Goal: Information Seeking & Learning: Learn about a topic

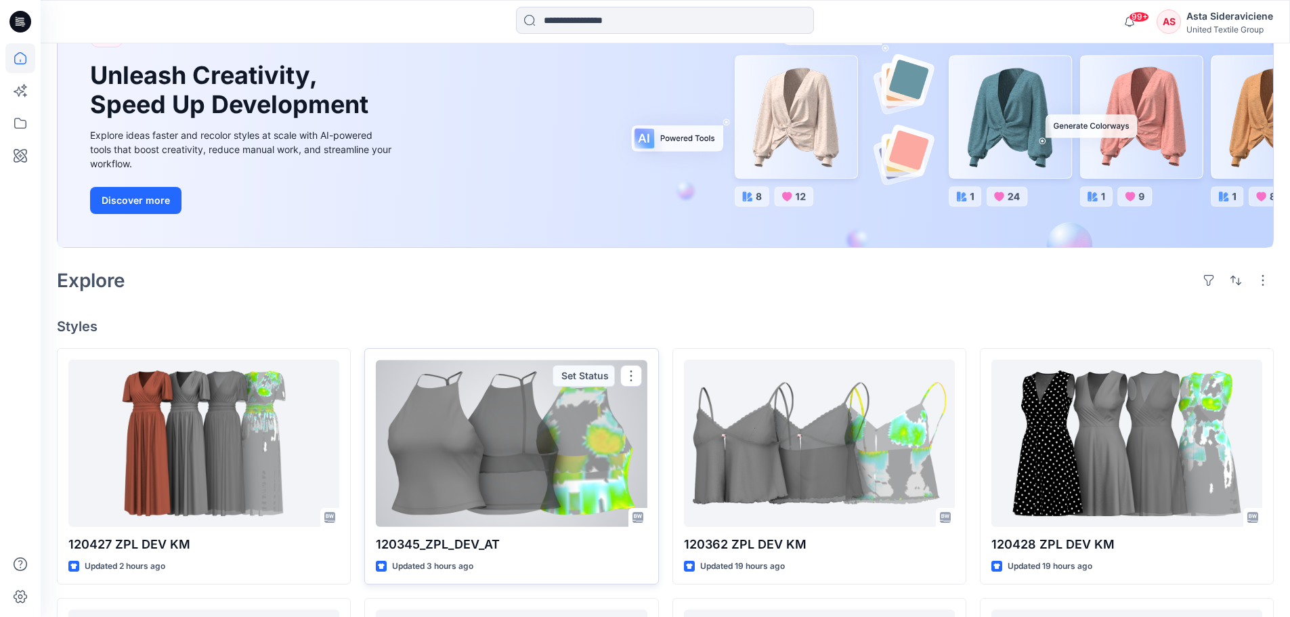
scroll to position [179, 0]
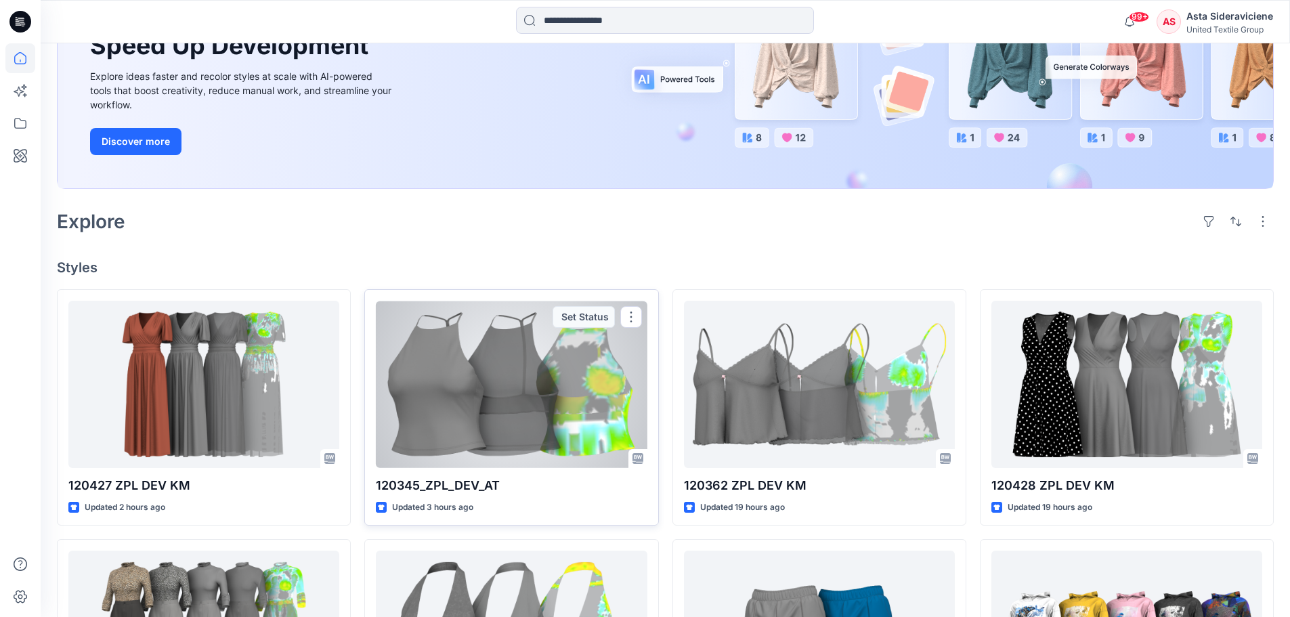
click at [485, 462] on div at bounding box center [511, 384] width 271 height 167
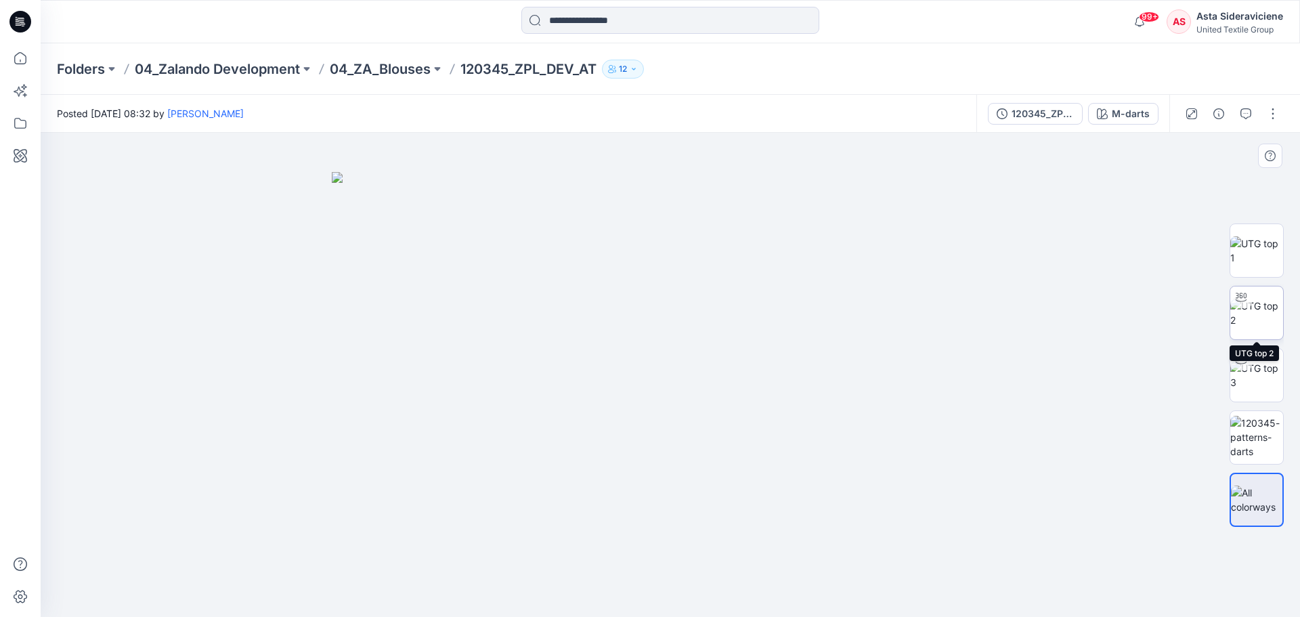
click at [1262, 327] on img at bounding box center [1257, 313] width 53 height 28
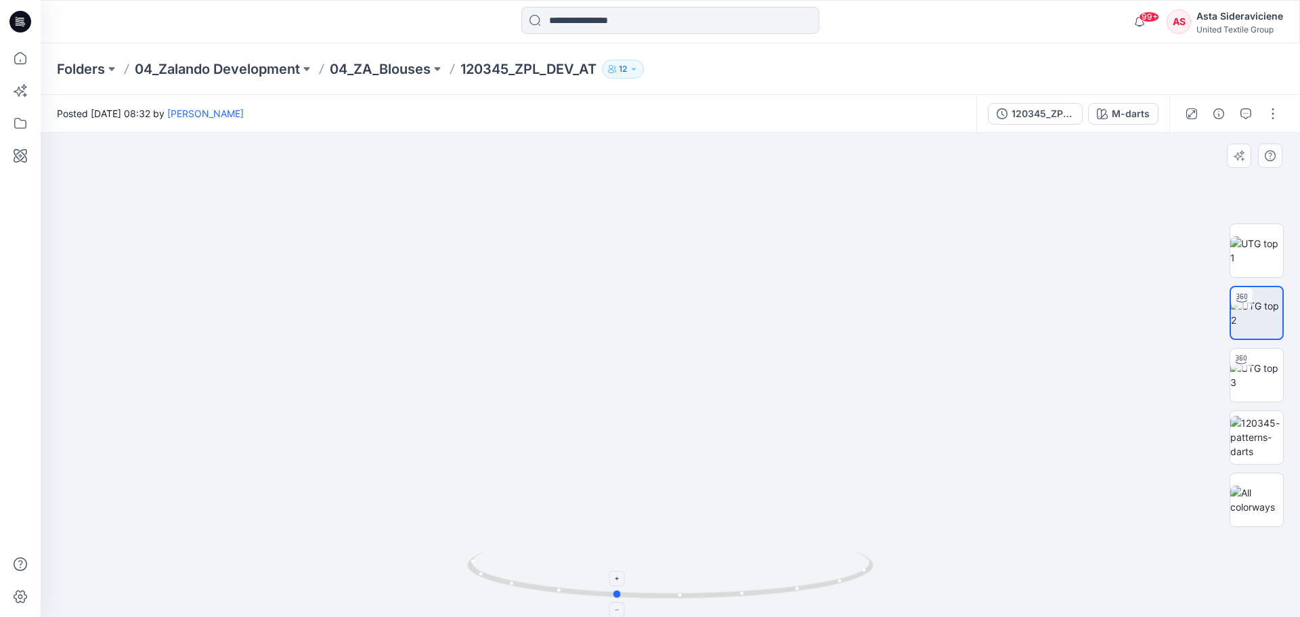
drag, startPoint x: 674, startPoint y: 593, endPoint x: 619, endPoint y: 570, distance: 59.8
click at [619, 570] on icon at bounding box center [672, 576] width 410 height 51
click at [1140, 115] on div "M-darts" at bounding box center [1131, 113] width 38 height 15
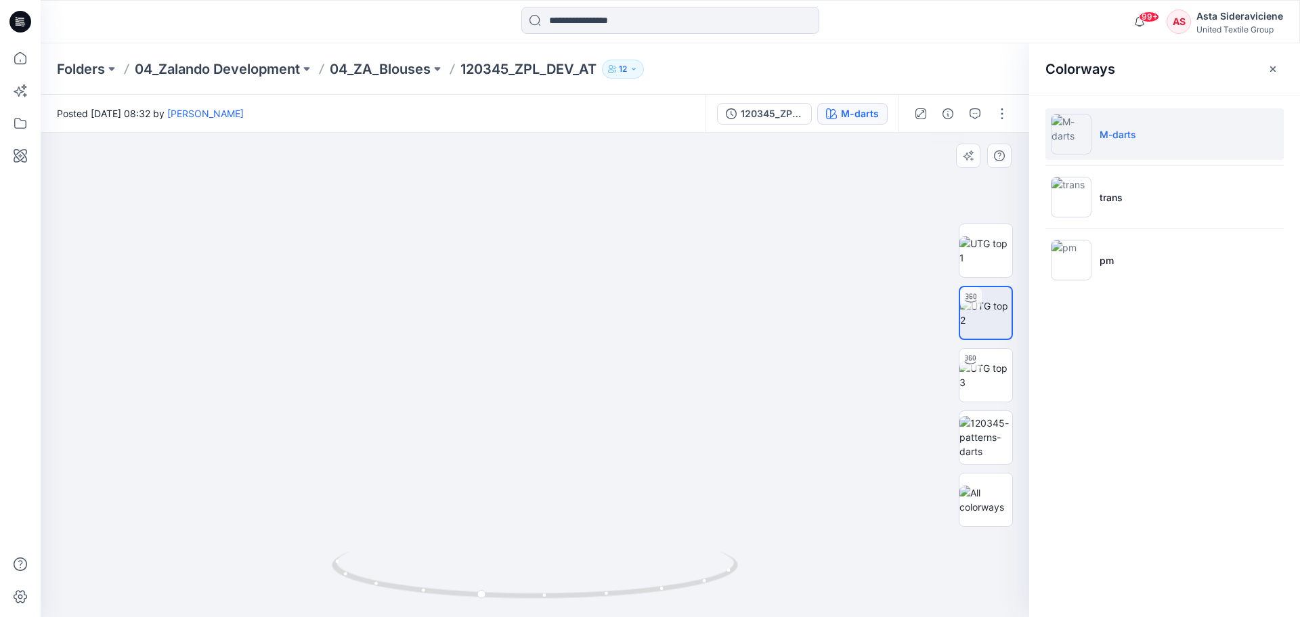
click at [878, 167] on img at bounding box center [535, 272] width 894 height 689
click at [780, 116] on div "120345_ZPL_PRO_darts_AT" at bounding box center [772, 113] width 62 height 15
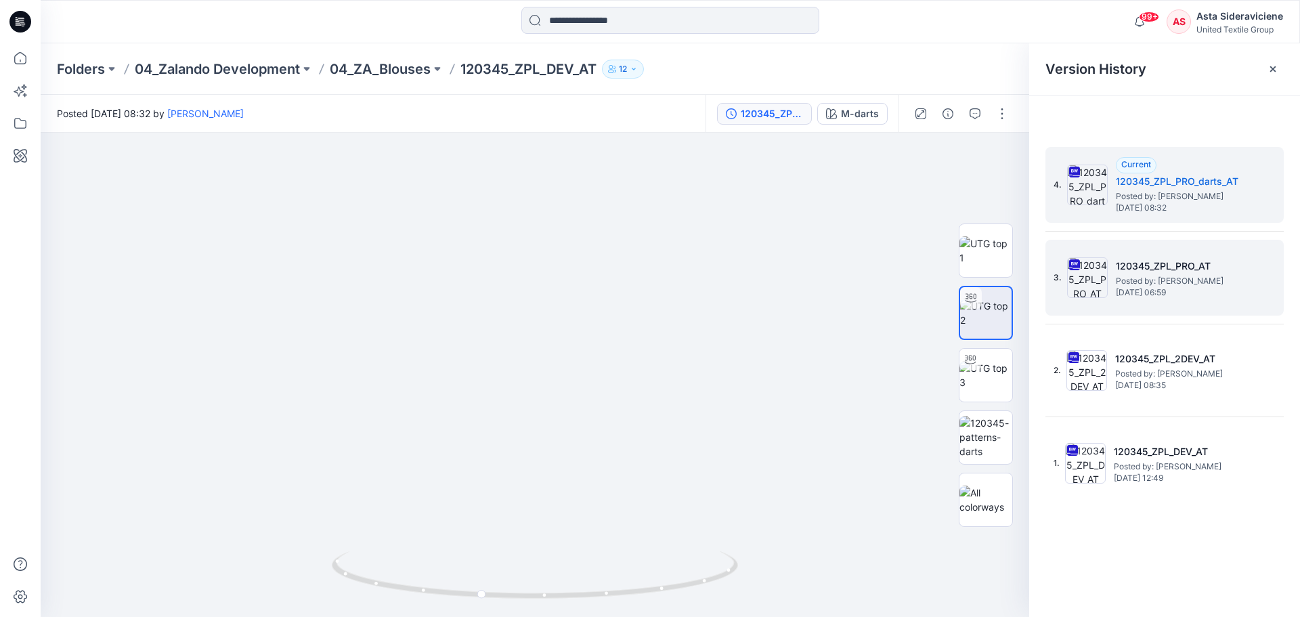
click at [1160, 276] on span "Posted by: [PERSON_NAME]" at bounding box center [1183, 281] width 135 height 14
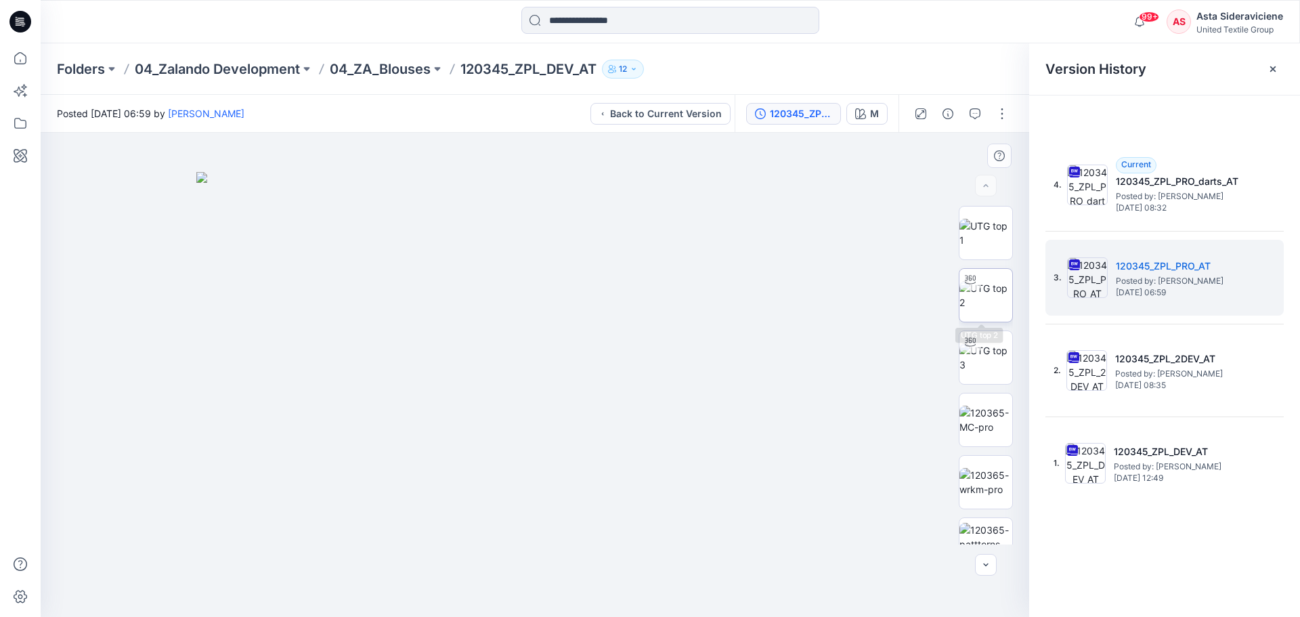
click at [982, 301] on img at bounding box center [986, 295] width 53 height 28
drag, startPoint x: 545, startPoint y: 384, endPoint x: 517, endPoint y: 392, distance: 28.9
click at [517, 392] on img at bounding box center [535, 293] width 826 height 647
drag, startPoint x: 536, startPoint y: 599, endPoint x: 681, endPoint y: 566, distance: 149.5
click at [681, 566] on icon at bounding box center [537, 576] width 410 height 51
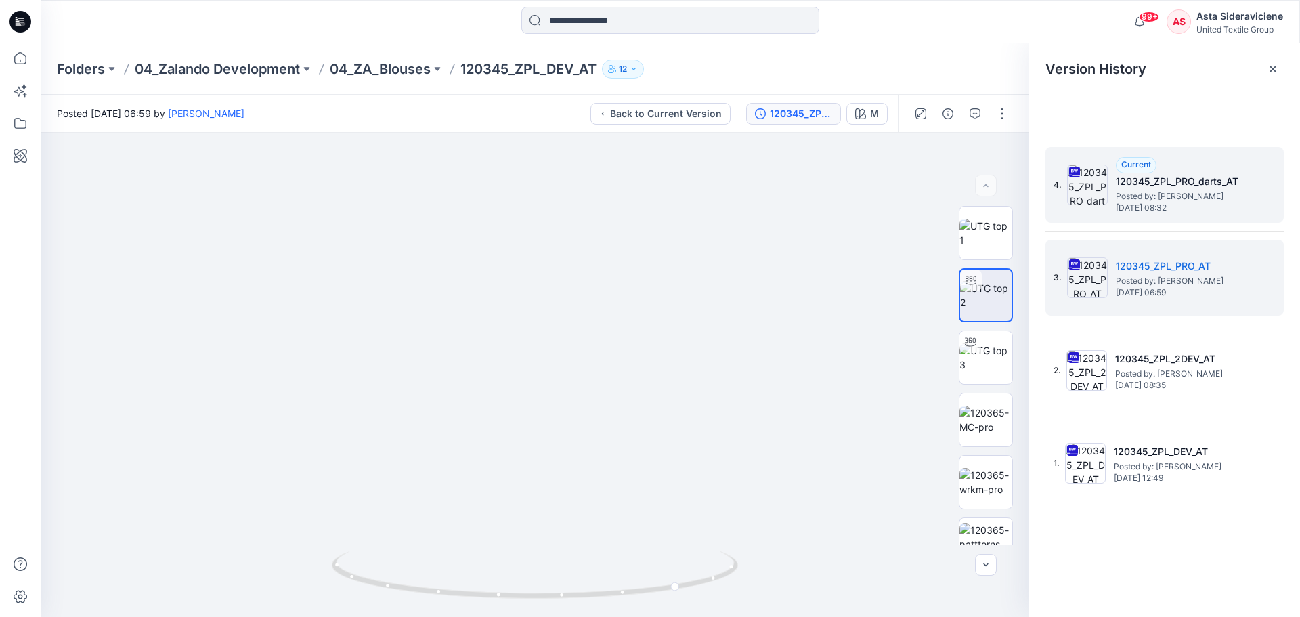
click at [1133, 181] on h5 "120345_ZPL_PRO_darts_AT" at bounding box center [1183, 181] width 135 height 16
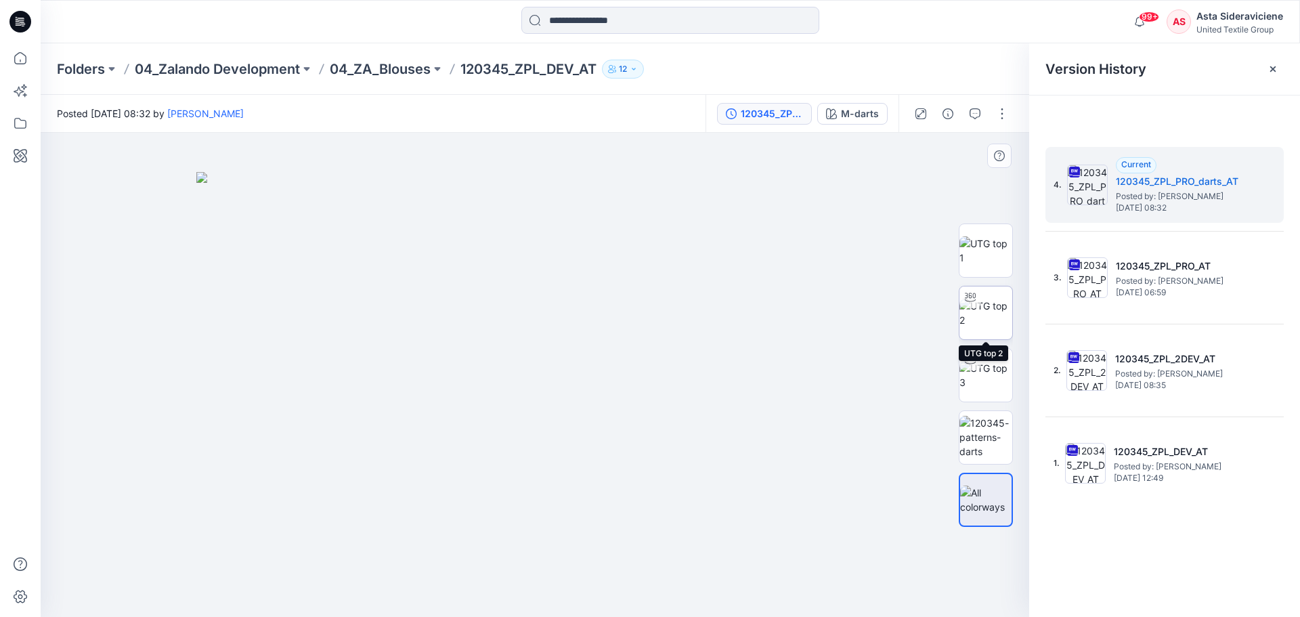
click at [1000, 324] on img at bounding box center [986, 313] width 53 height 28
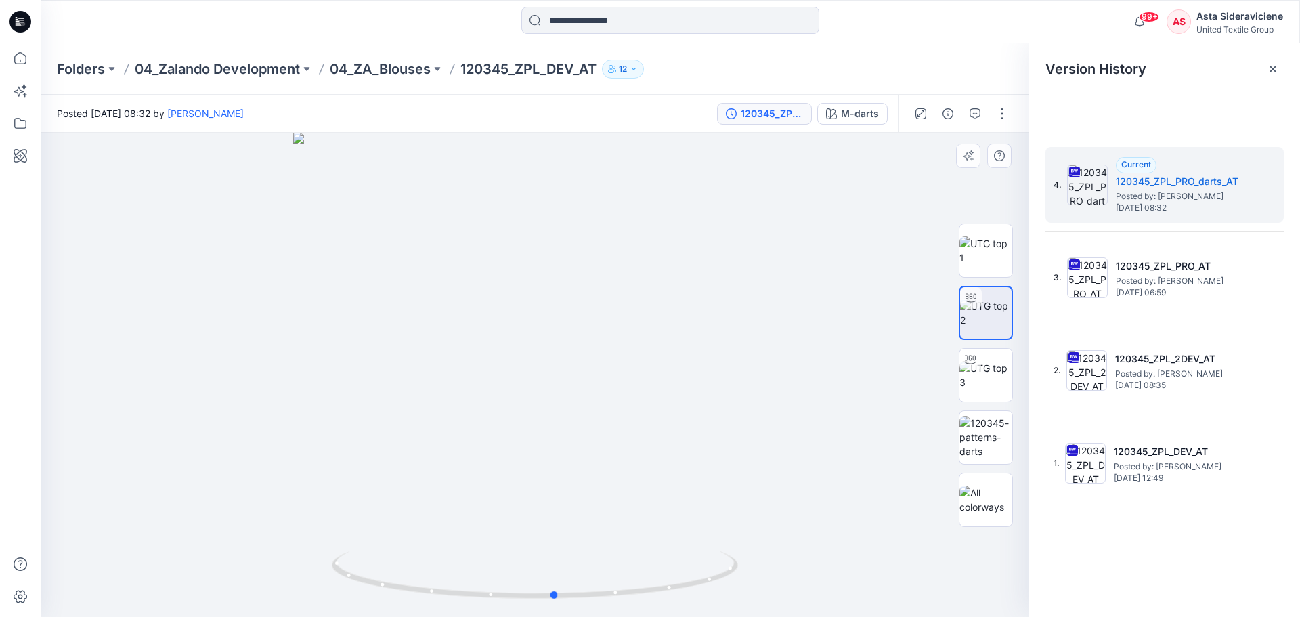
drag, startPoint x: 536, startPoint y: 595, endPoint x: 721, endPoint y: 541, distance: 192.7
click at [556, 547] on div at bounding box center [535, 375] width 989 height 484
click at [755, 113] on div "120345_ZPL_PRO_darts_AT" at bounding box center [772, 113] width 62 height 15
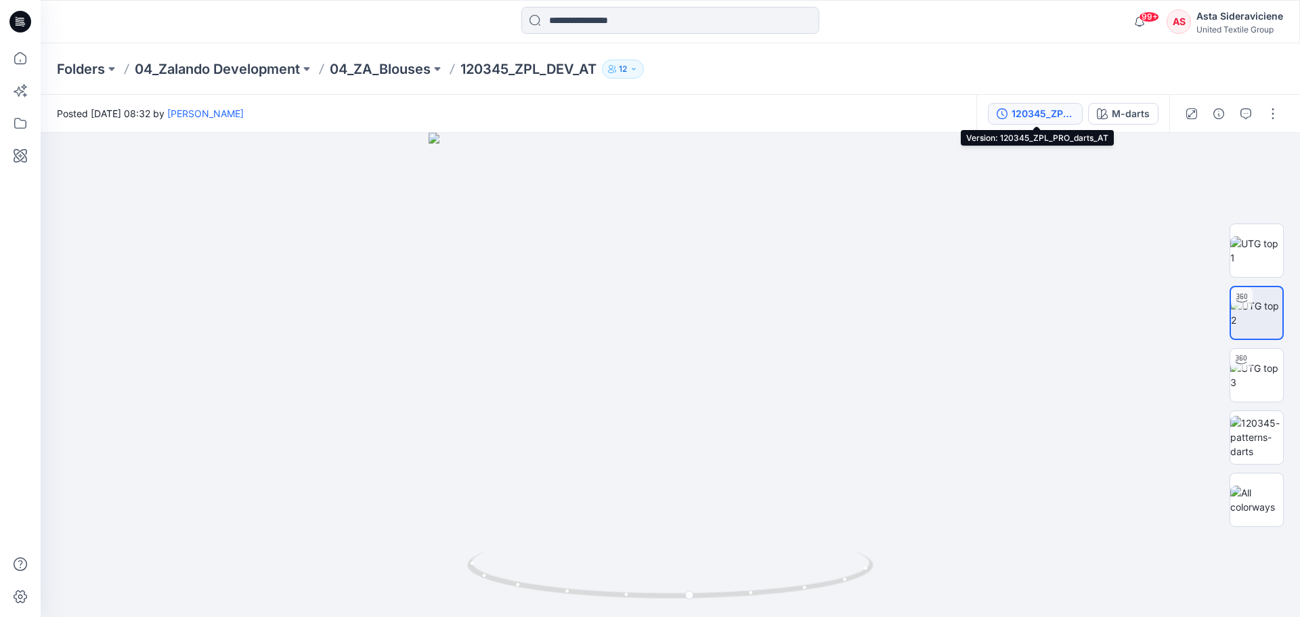
click at [1022, 110] on div "120345_ZPL_PRO_darts_AT" at bounding box center [1043, 113] width 62 height 15
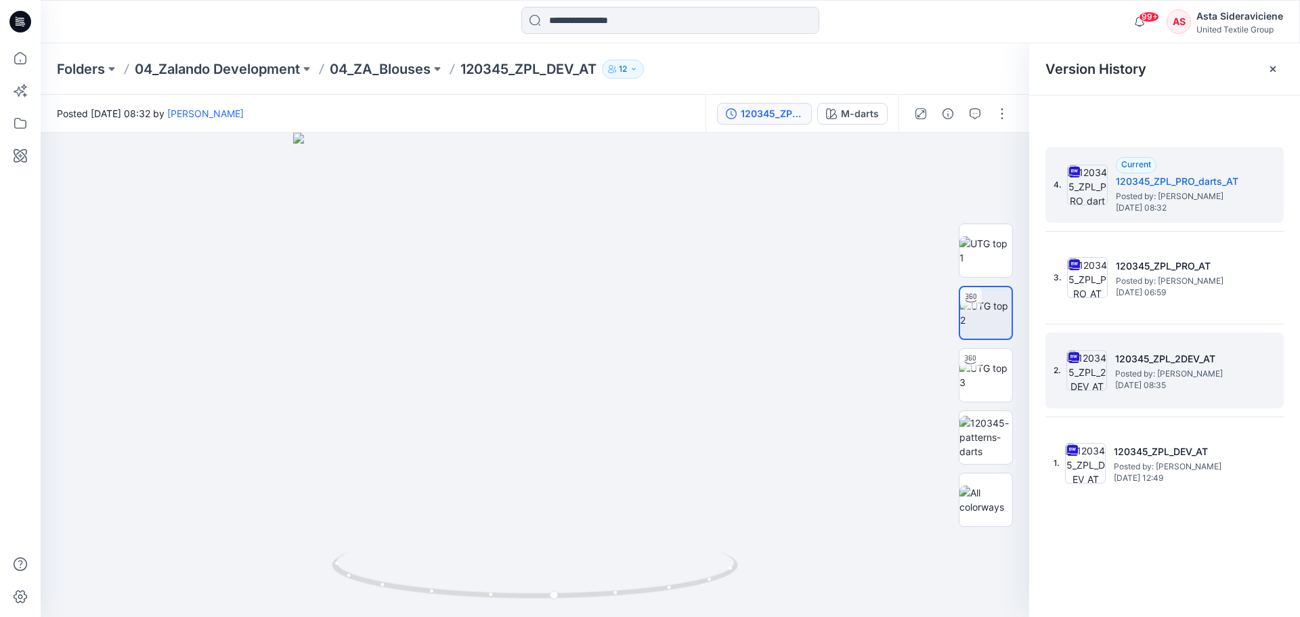
click at [1147, 375] on span "Posted by: [PERSON_NAME]" at bounding box center [1183, 374] width 135 height 14
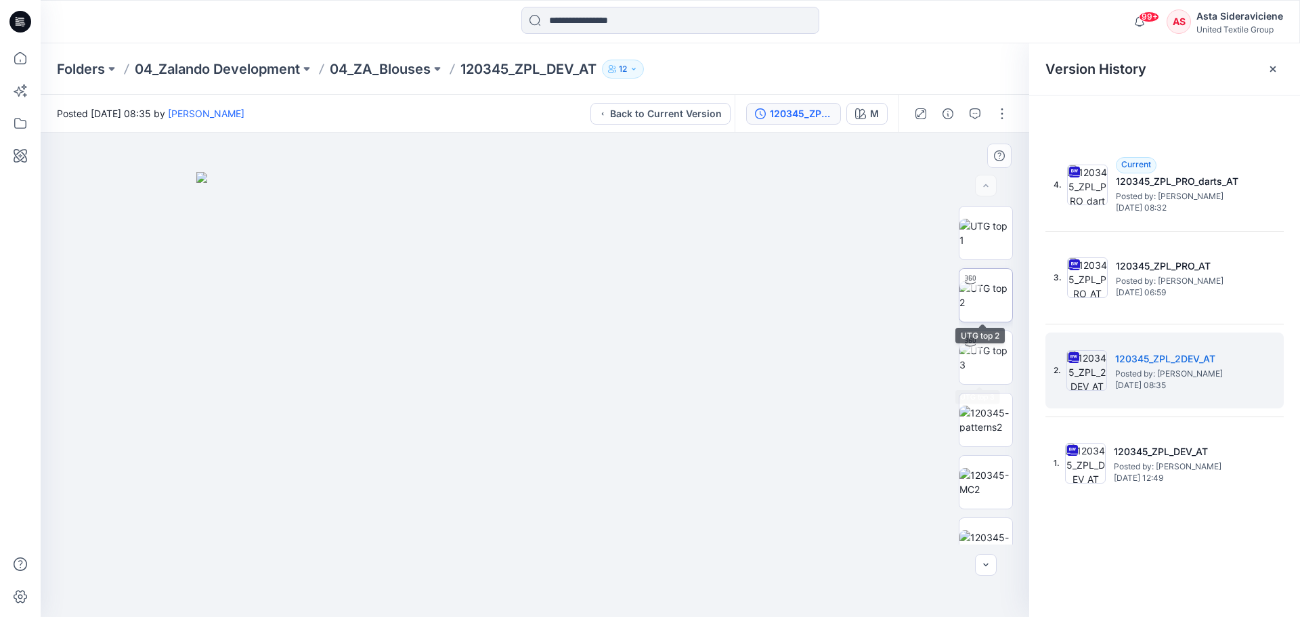
click at [977, 305] on img at bounding box center [986, 295] width 53 height 28
drag, startPoint x: 536, startPoint y: 599, endPoint x: 649, endPoint y: 582, distance: 113.6
click at [649, 589] on icon at bounding box center [537, 576] width 410 height 51
click at [19, 56] on icon at bounding box center [20, 58] width 30 height 30
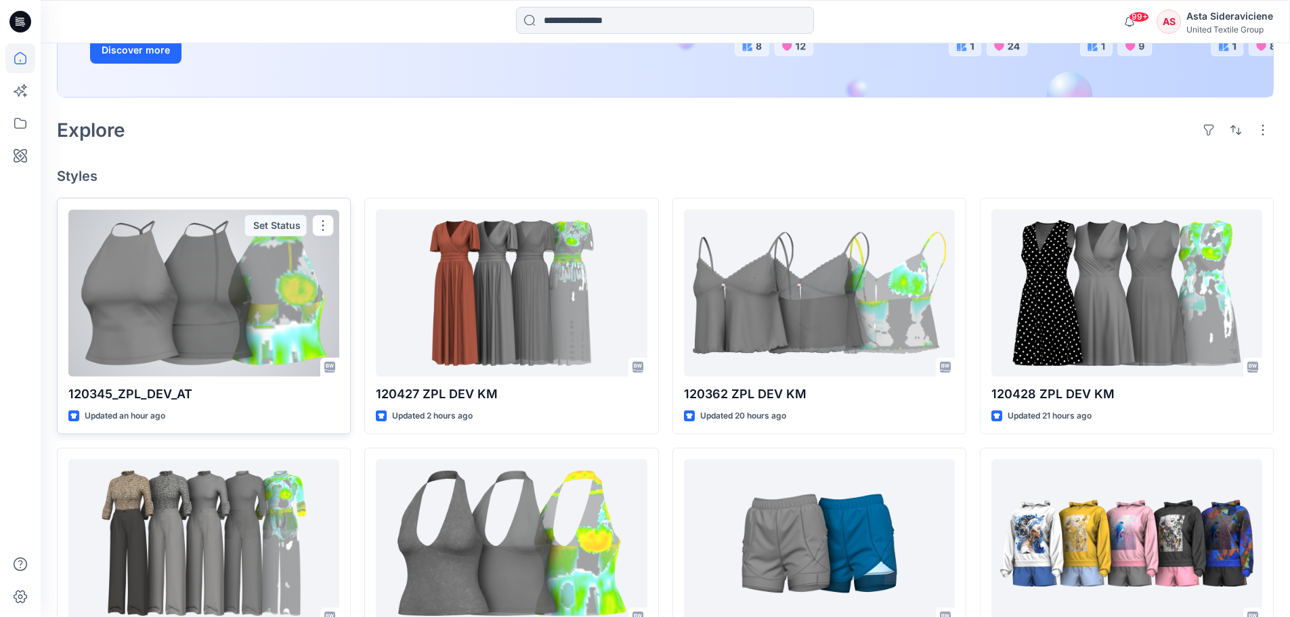
scroll to position [271, 0]
click at [229, 313] on div at bounding box center [203, 292] width 271 height 167
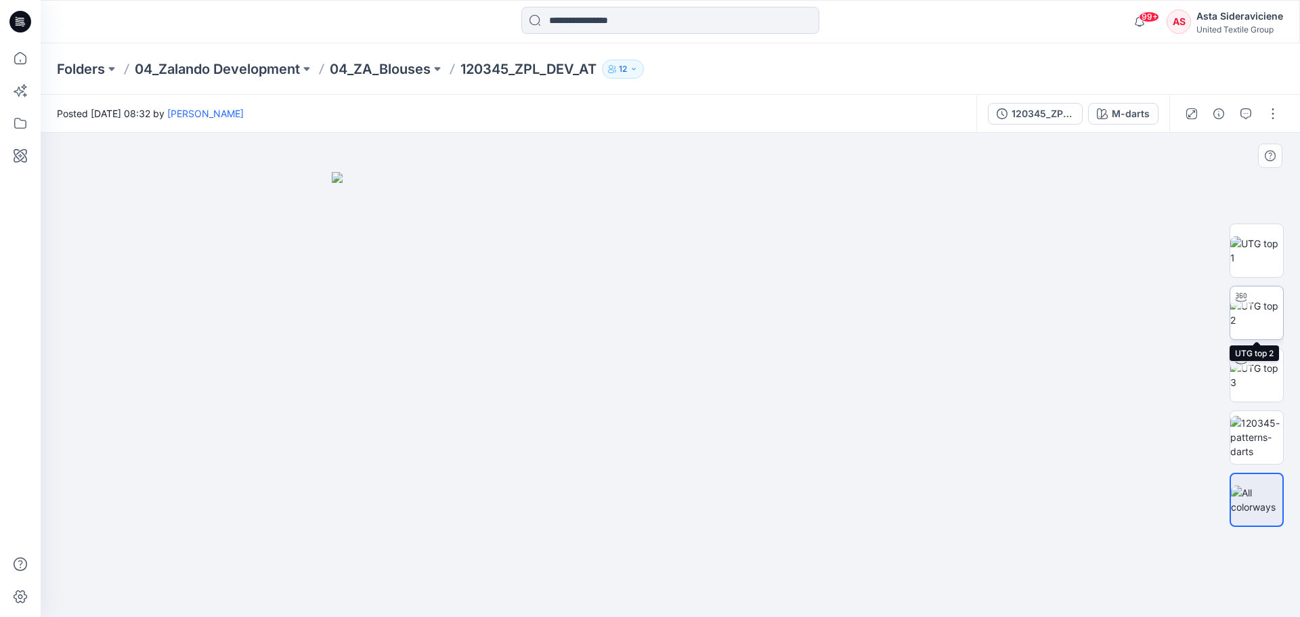
click at [1262, 312] on img at bounding box center [1257, 313] width 53 height 28
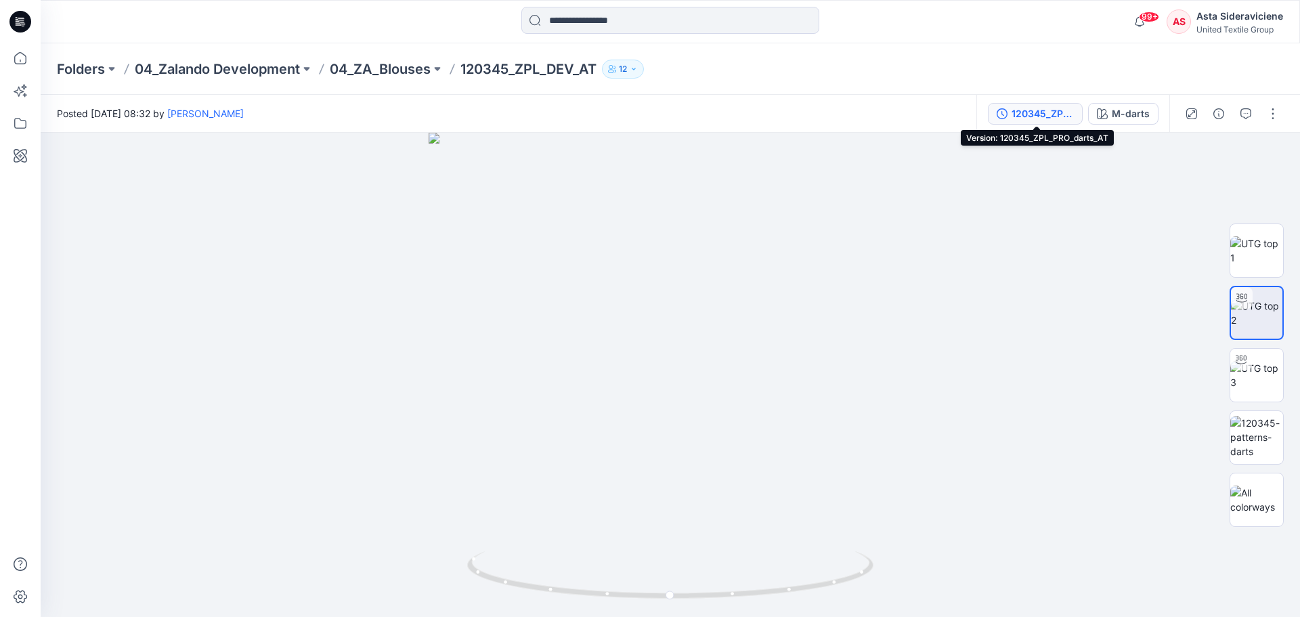
click at [1025, 115] on div "120345_ZPL_PRO_darts_AT" at bounding box center [1043, 113] width 62 height 15
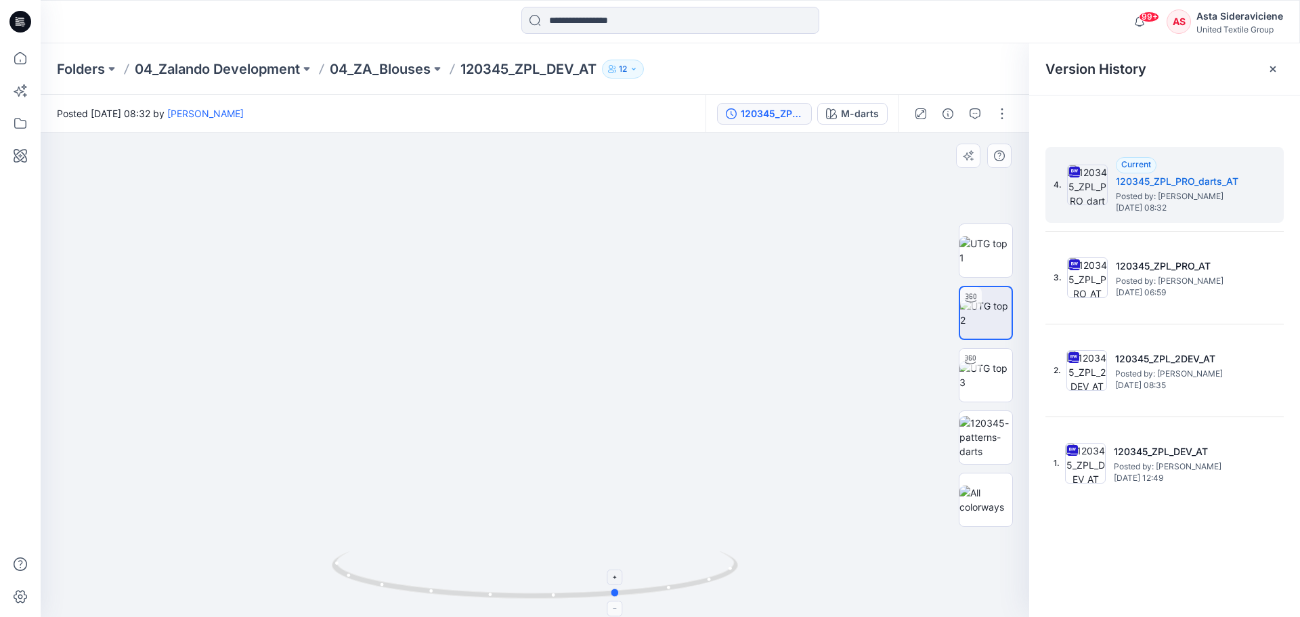
drag, startPoint x: 535, startPoint y: 600, endPoint x: 618, endPoint y: 555, distance: 94.5
click at [618, 555] on icon at bounding box center [537, 576] width 410 height 51
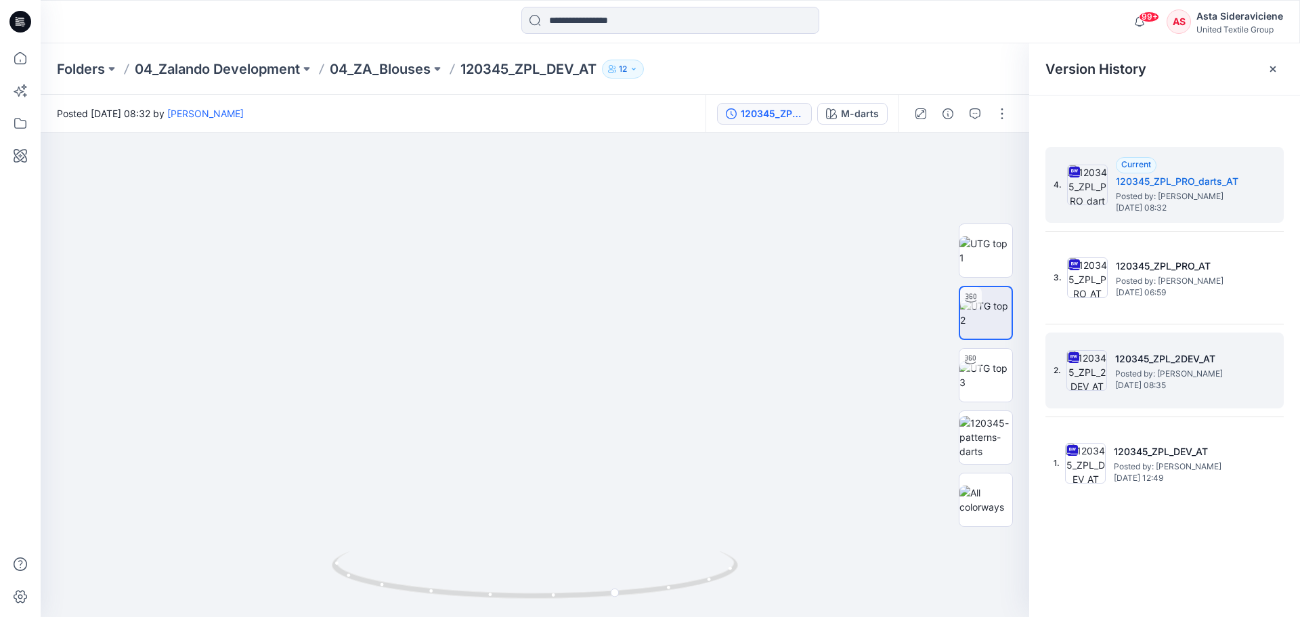
click at [1176, 375] on span "Posted by: [PERSON_NAME]" at bounding box center [1183, 374] width 135 height 14
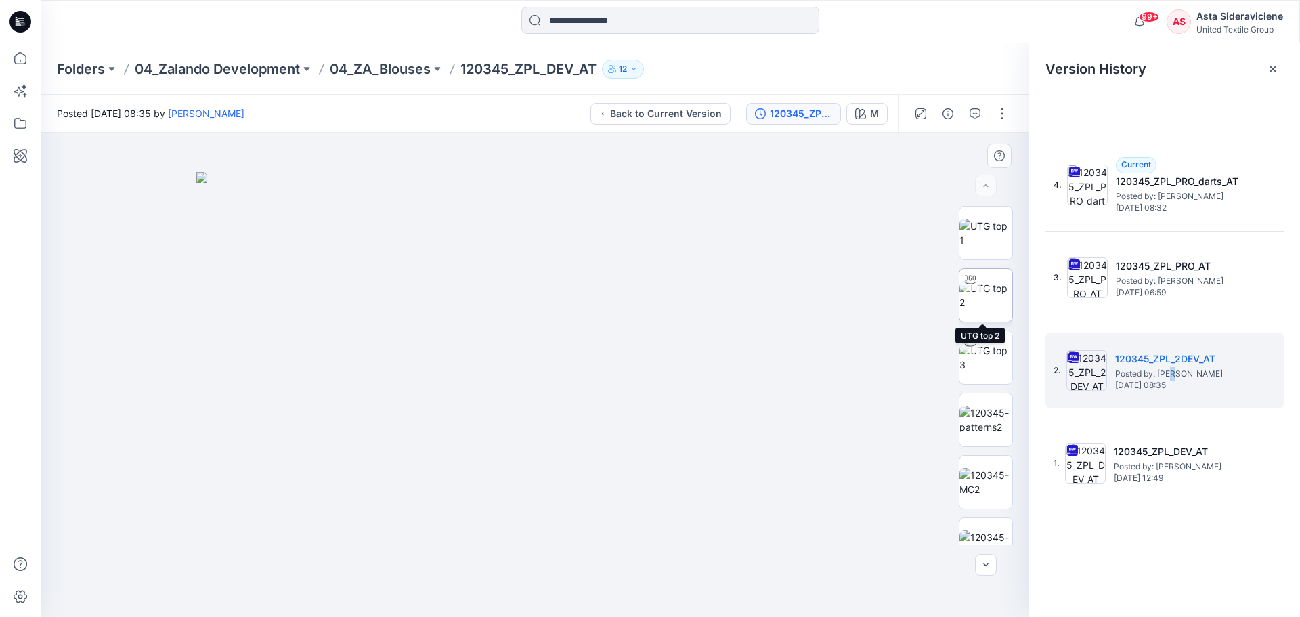
click at [991, 305] on img at bounding box center [986, 295] width 53 height 28
drag, startPoint x: 534, startPoint y: 596, endPoint x: 641, endPoint y: 589, distance: 107.2
click at [641, 589] on circle at bounding box center [639, 591] width 8 height 8
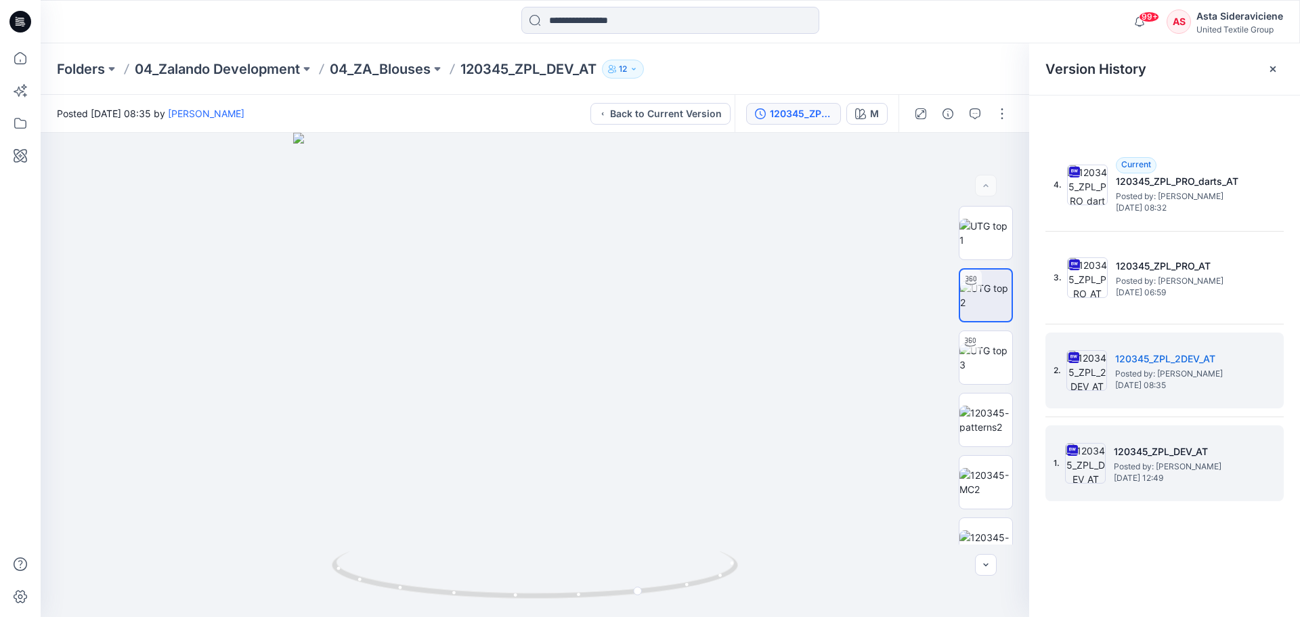
click at [1159, 461] on span "Posted by: [PERSON_NAME]" at bounding box center [1181, 467] width 135 height 14
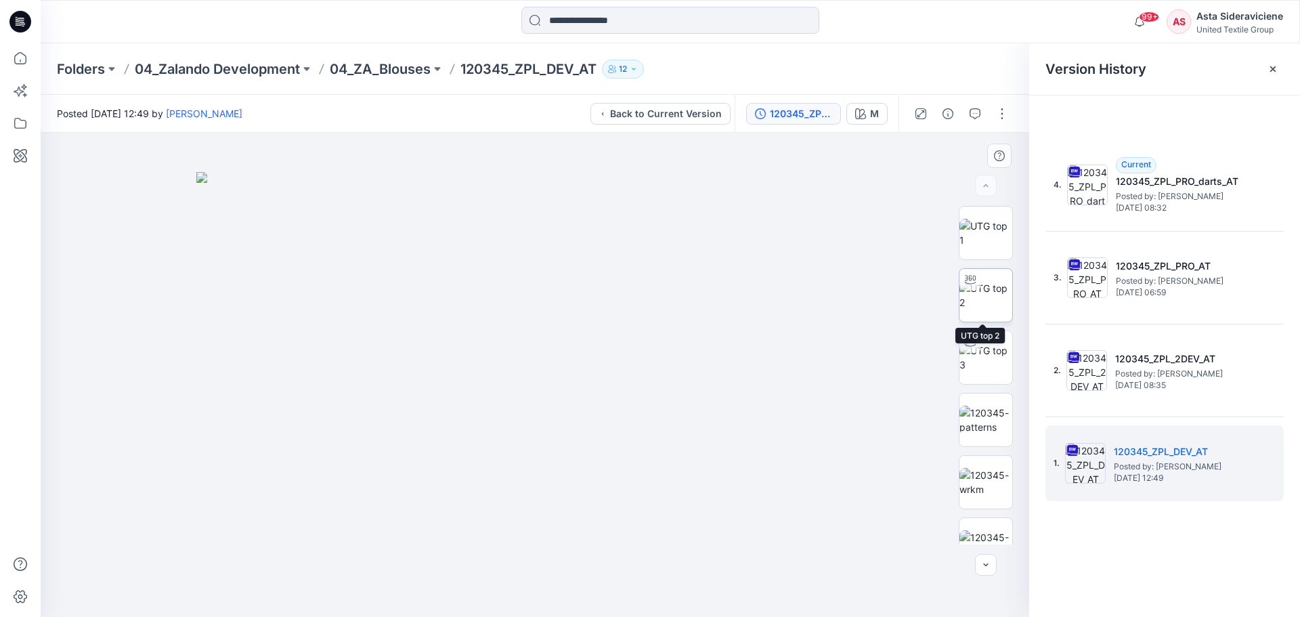
click at [982, 307] on img at bounding box center [986, 295] width 53 height 28
drag, startPoint x: 536, startPoint y: 601, endPoint x: 524, endPoint y: 564, distance: 39.8
click at [524, 564] on icon at bounding box center [537, 576] width 410 height 51
drag, startPoint x: 528, startPoint y: 601, endPoint x: 651, endPoint y: 543, distance: 135.7
click at [555, 598] on icon at bounding box center [537, 576] width 410 height 51
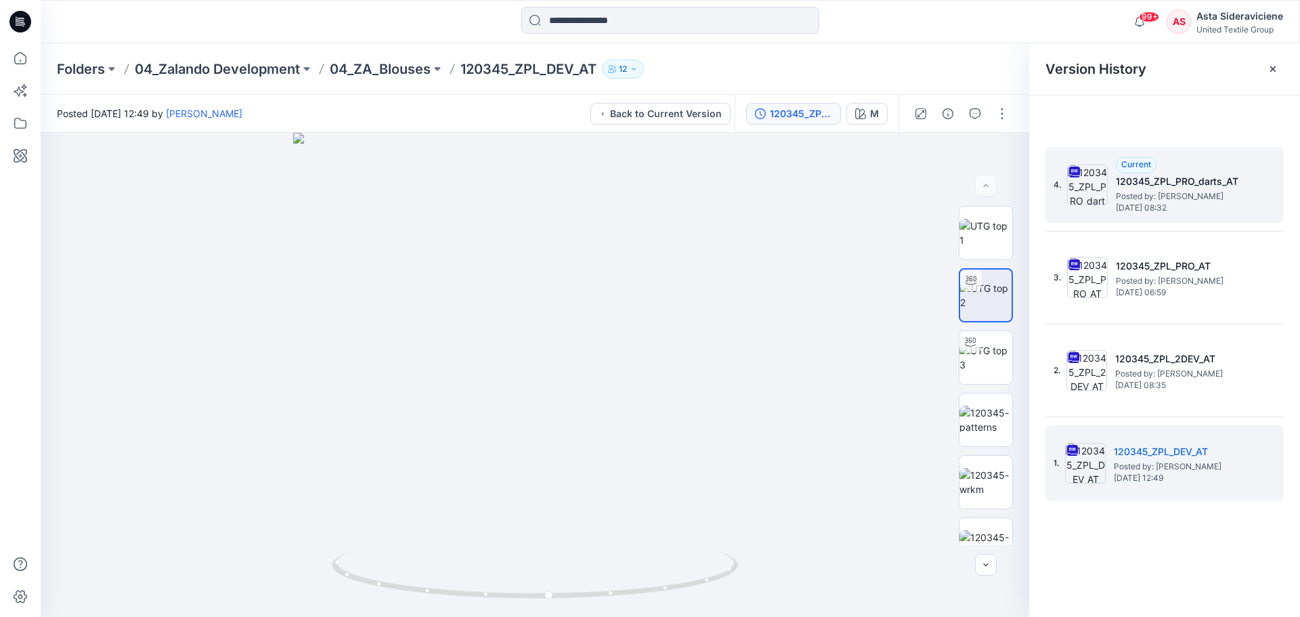
click at [1166, 172] on div "Current 120345_ZPL_PRO_darts_AT Posted by: [PERSON_NAME] [DATE] 08:32" at bounding box center [1183, 185] width 135 height 56
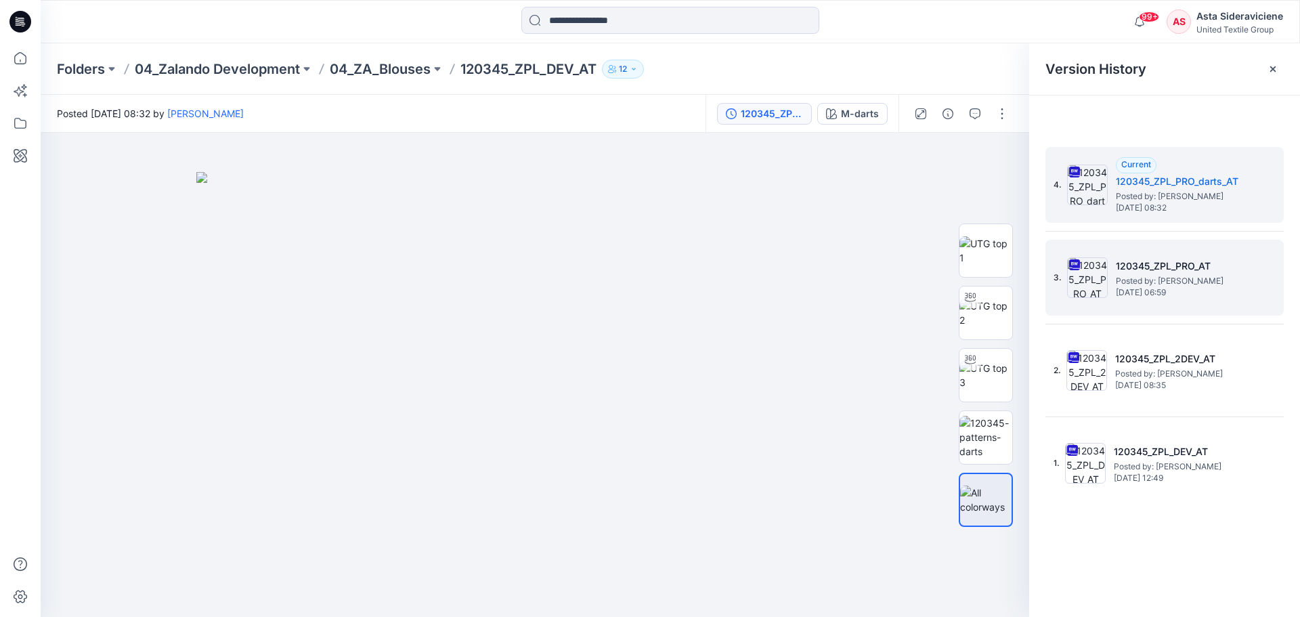
click at [1158, 264] on h5 "120345_ZPL_PRO_AT" at bounding box center [1183, 266] width 135 height 16
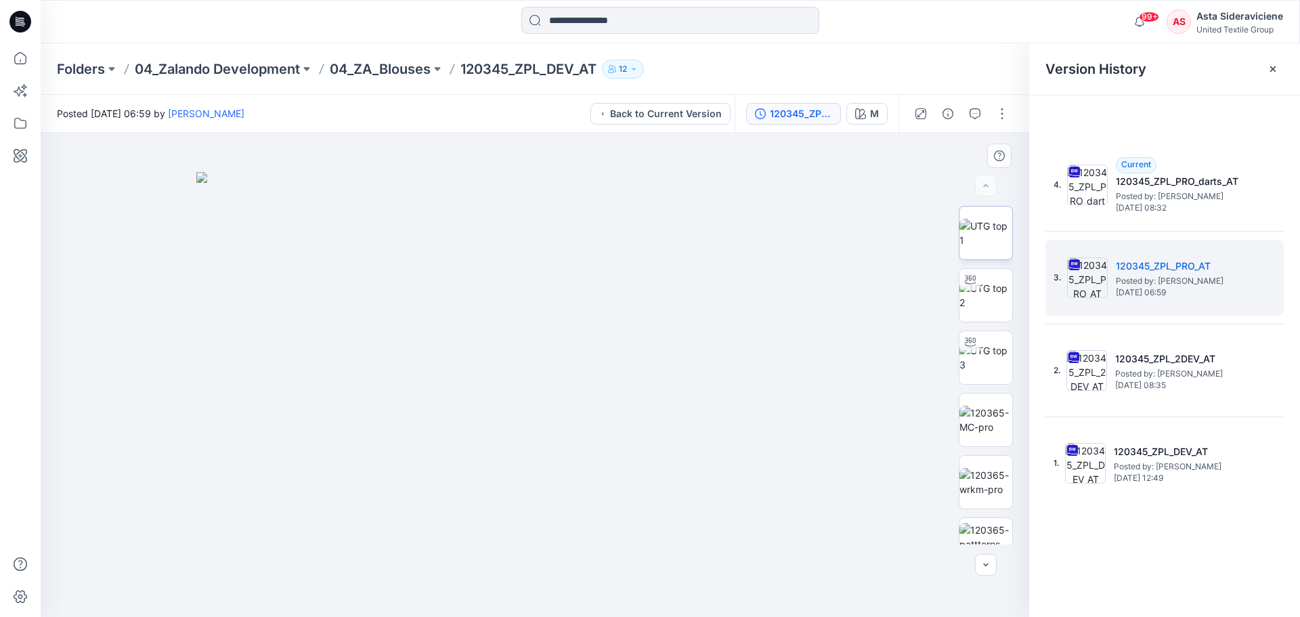
click at [982, 310] on img at bounding box center [986, 295] width 53 height 28
drag, startPoint x: 539, startPoint y: 599, endPoint x: 614, endPoint y: 589, distance: 75.9
click at [614, 589] on icon at bounding box center [537, 576] width 410 height 51
click at [612, 598] on icon at bounding box center [537, 576] width 410 height 51
drag, startPoint x: 612, startPoint y: 598, endPoint x: 578, endPoint y: 589, distance: 35.0
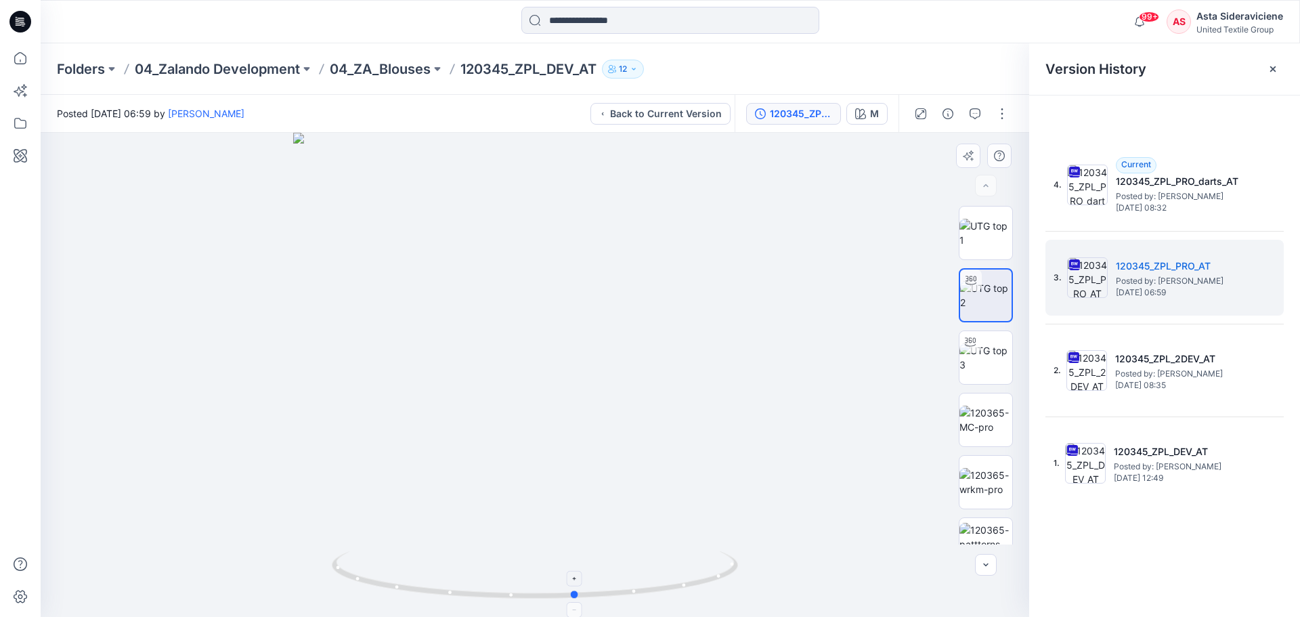
click at [578, 589] on icon at bounding box center [537, 576] width 410 height 51
drag, startPoint x: 578, startPoint y: 596, endPoint x: 406, endPoint y: 549, distance: 178.3
click at [406, 549] on div at bounding box center [535, 375] width 989 height 484
click at [1009, 469] on div at bounding box center [986, 482] width 54 height 54
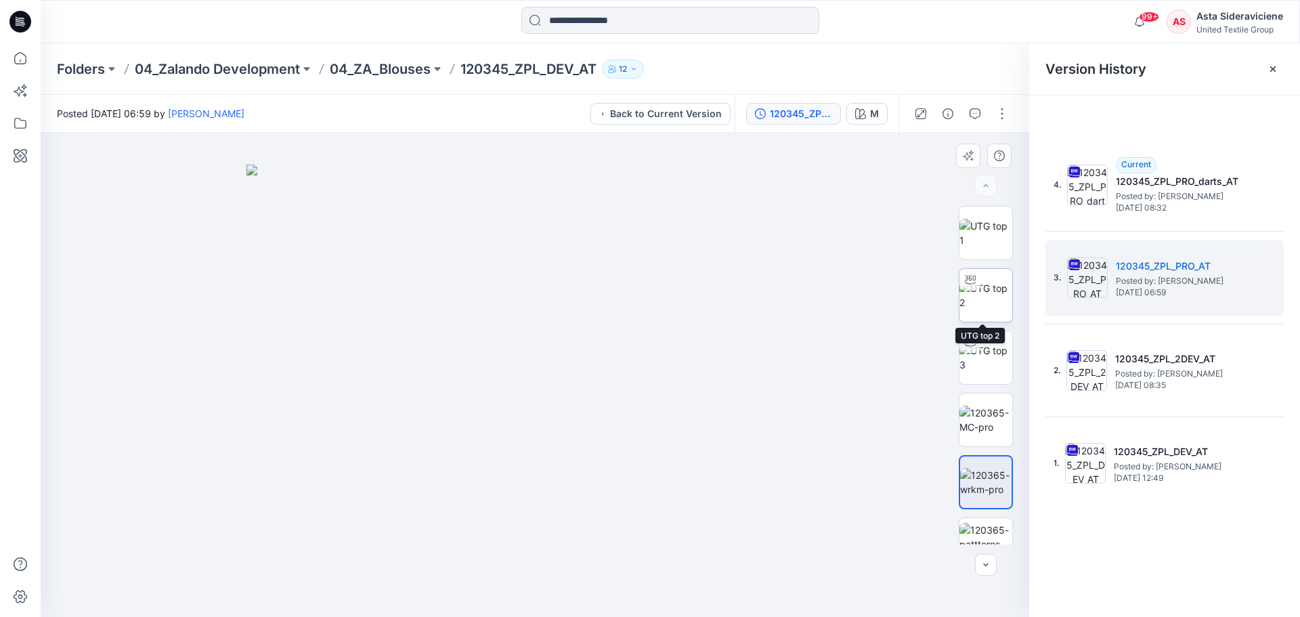
click at [985, 289] on img at bounding box center [986, 295] width 53 height 28
drag, startPoint x: 534, startPoint y: 300, endPoint x: 518, endPoint y: 362, distance: 63.6
click at [518, 362] on img at bounding box center [534, 337] width 689 height 559
